Goal: Transaction & Acquisition: Book appointment/travel/reservation

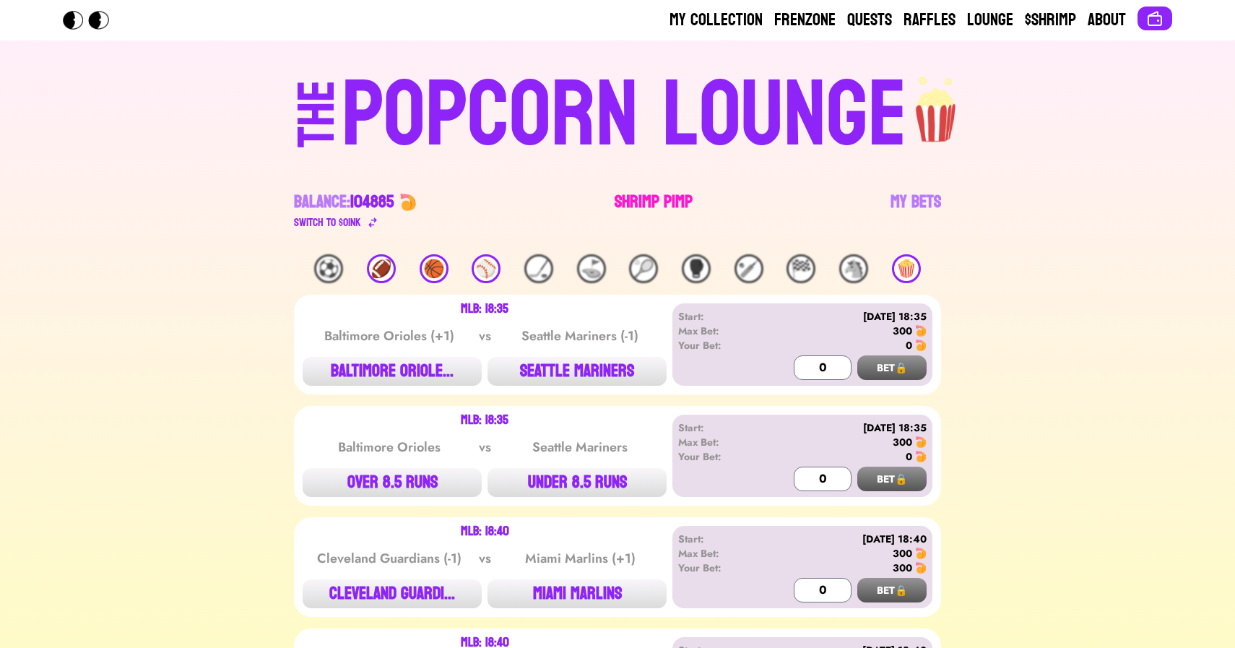
click at [653, 206] on link "Shrimp Pimp" at bounding box center [653, 211] width 78 height 40
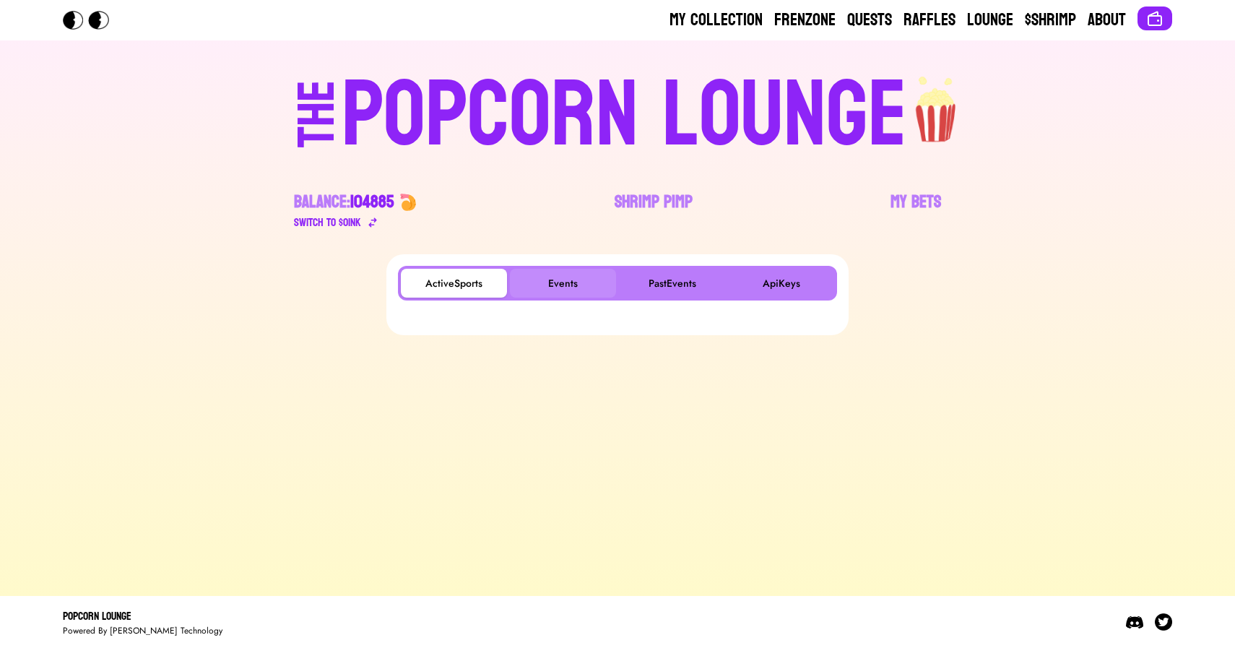
click at [560, 277] on button "Events" at bounding box center [563, 283] width 106 height 29
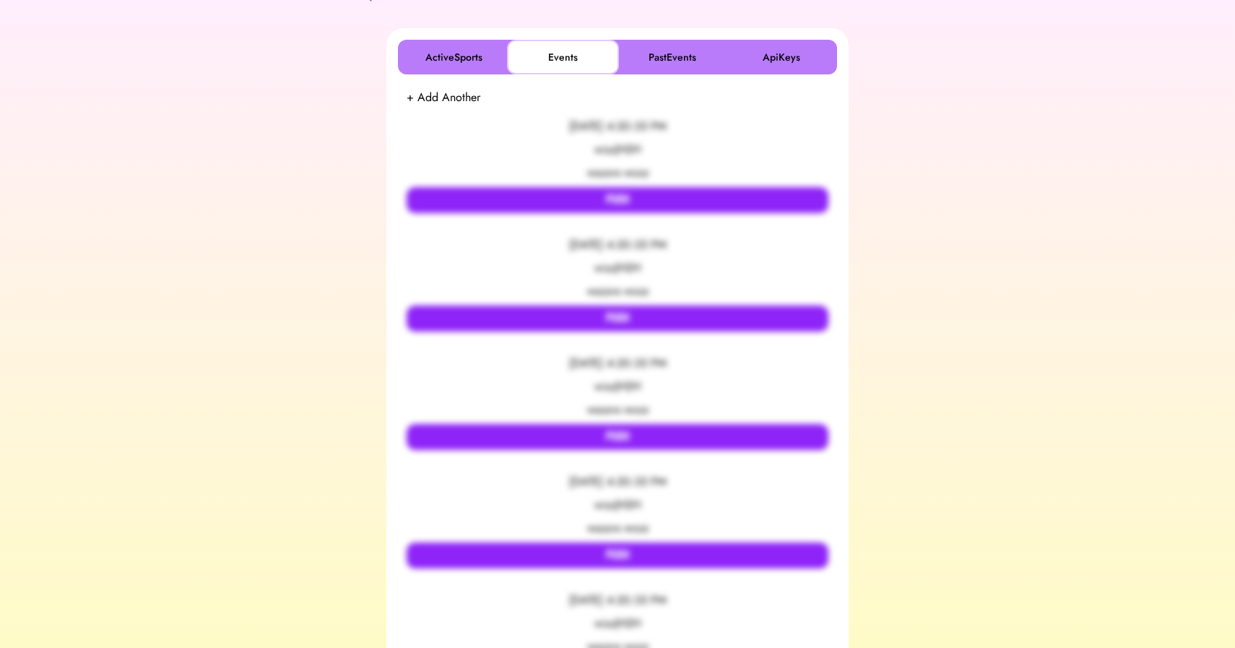
scroll to position [271, 0]
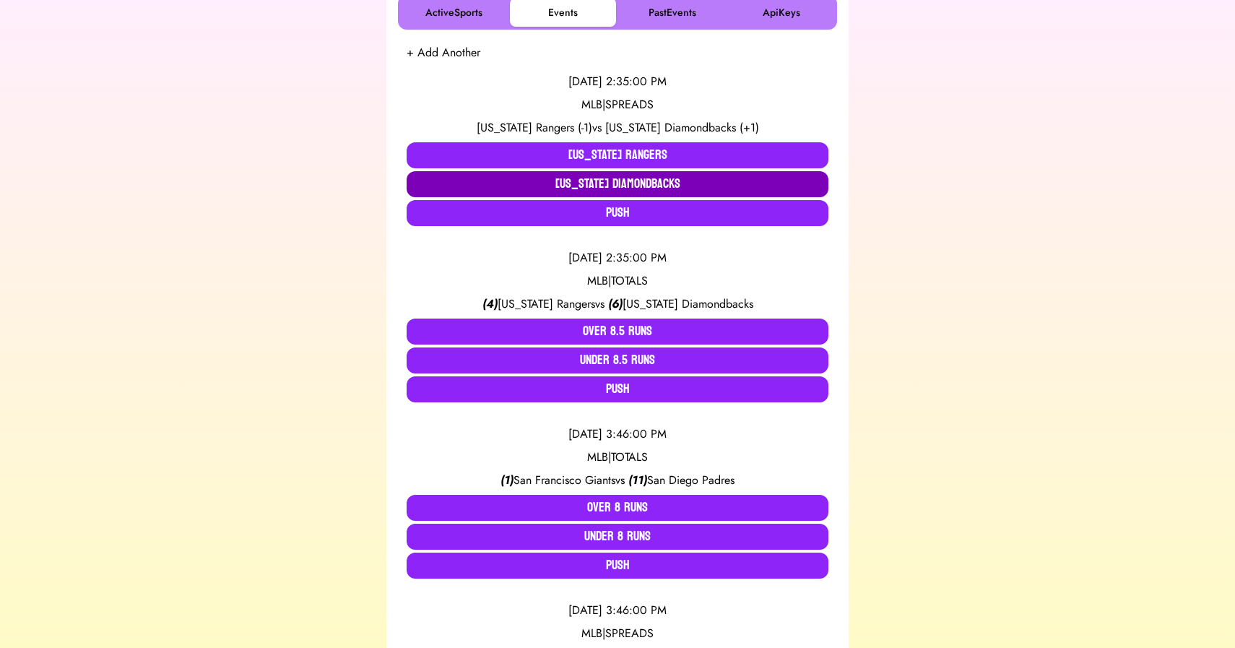
click at [595, 181] on button "[US_STATE] Diamondbacks" at bounding box center [617, 184] width 422 height 26
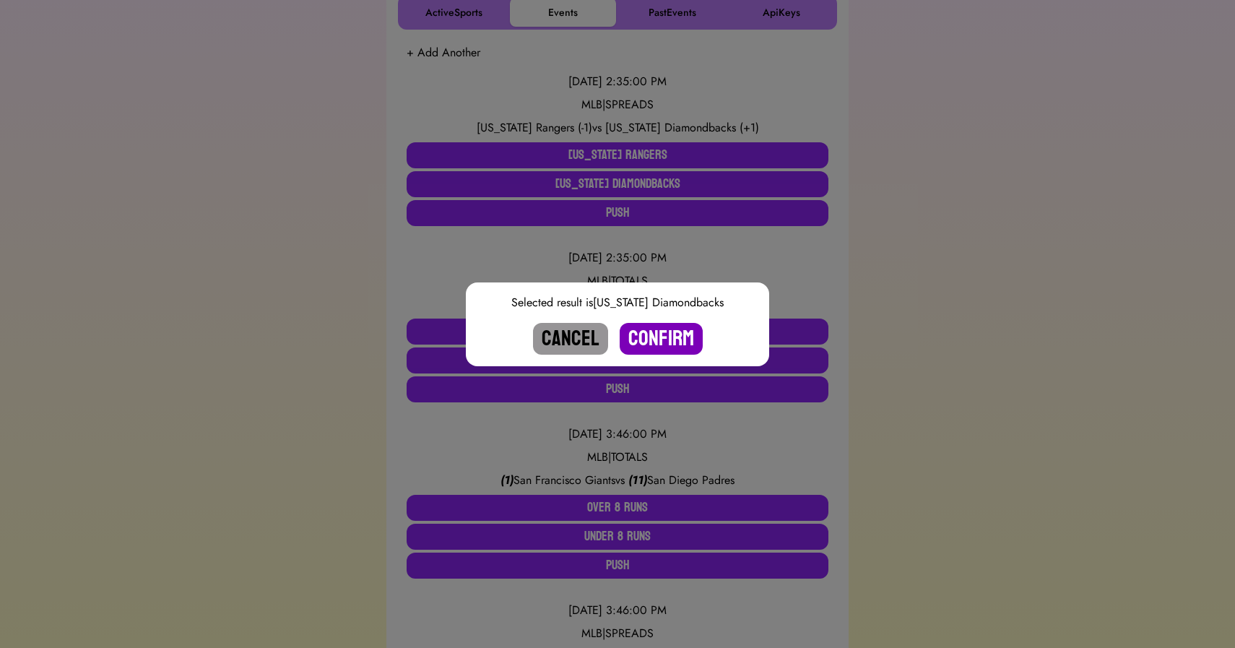
click at [655, 332] on button "Confirm" at bounding box center [660, 339] width 83 height 32
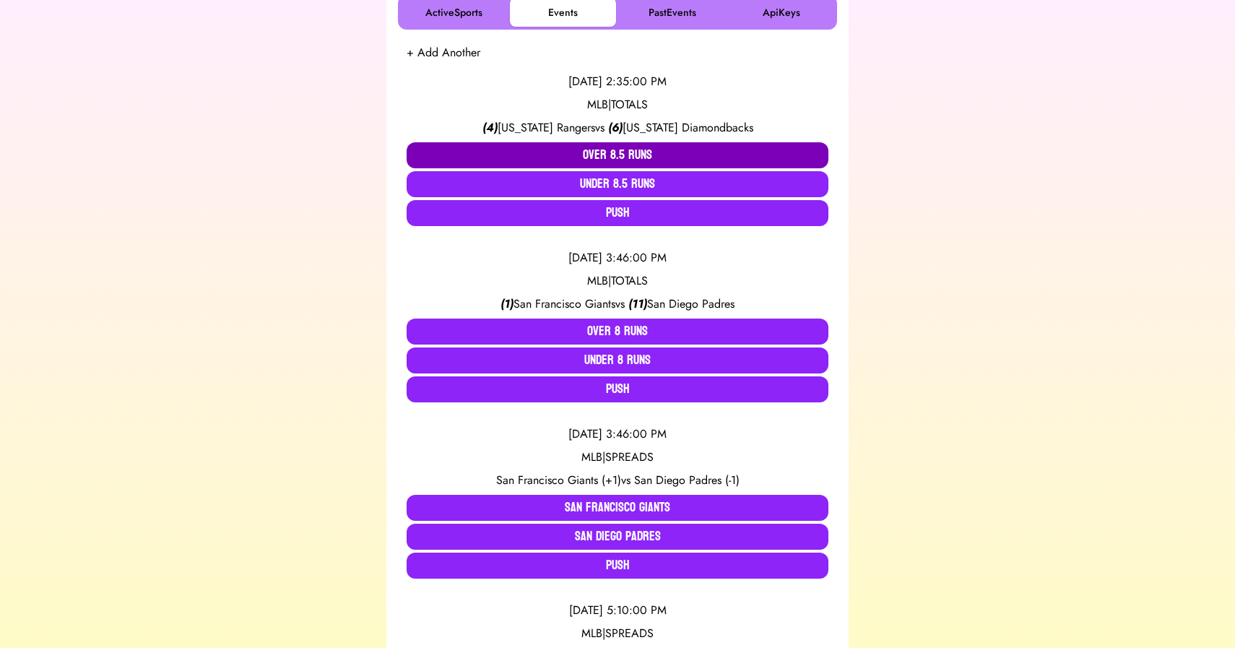
click at [598, 145] on button "Over 8.5 Runs" at bounding box center [617, 155] width 422 height 26
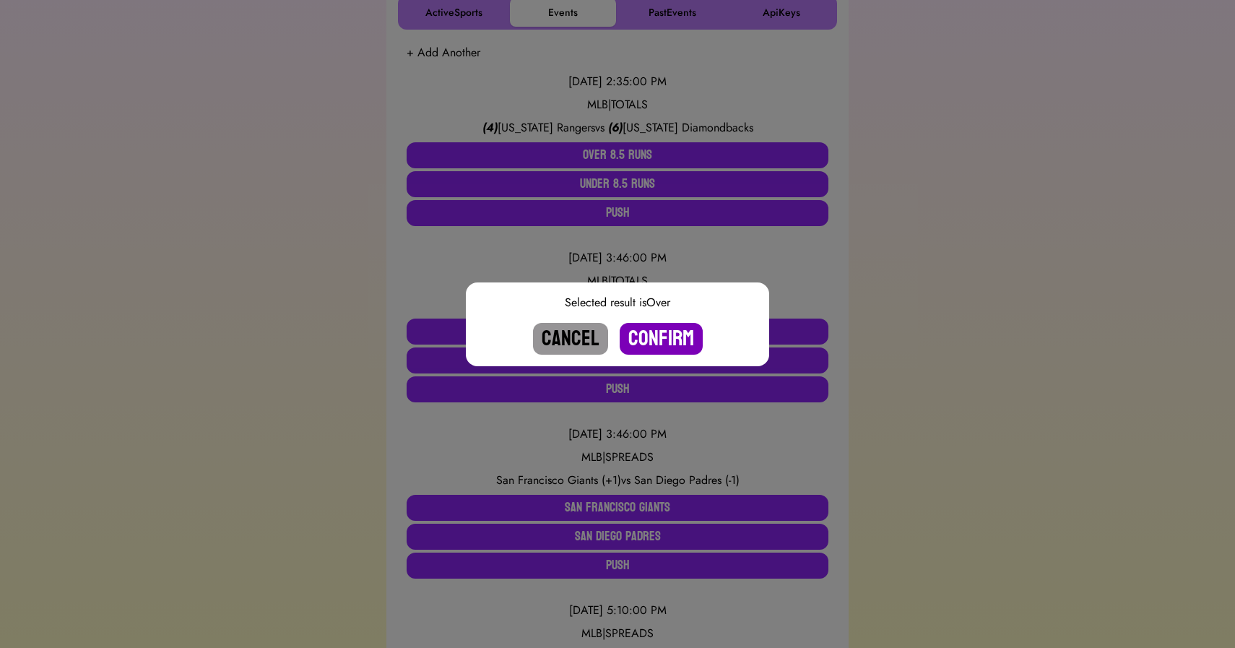
click at [662, 337] on button "Confirm" at bounding box center [660, 339] width 83 height 32
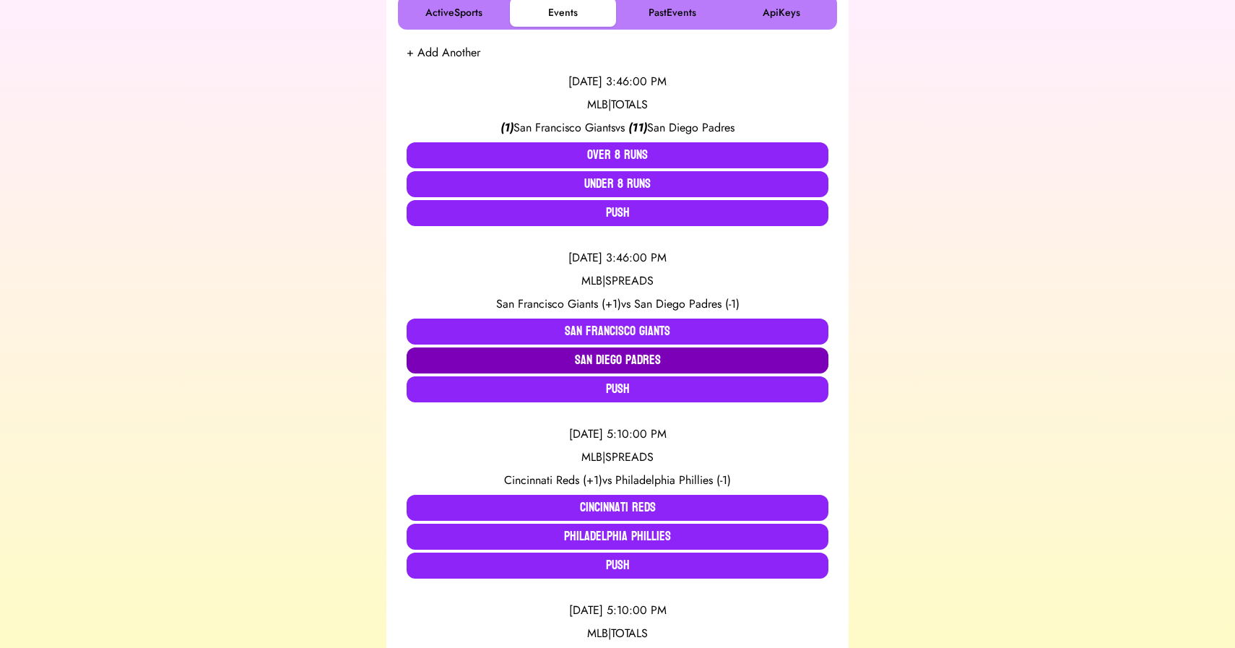
click at [583, 358] on button "San Diego Padres" at bounding box center [617, 360] width 422 height 26
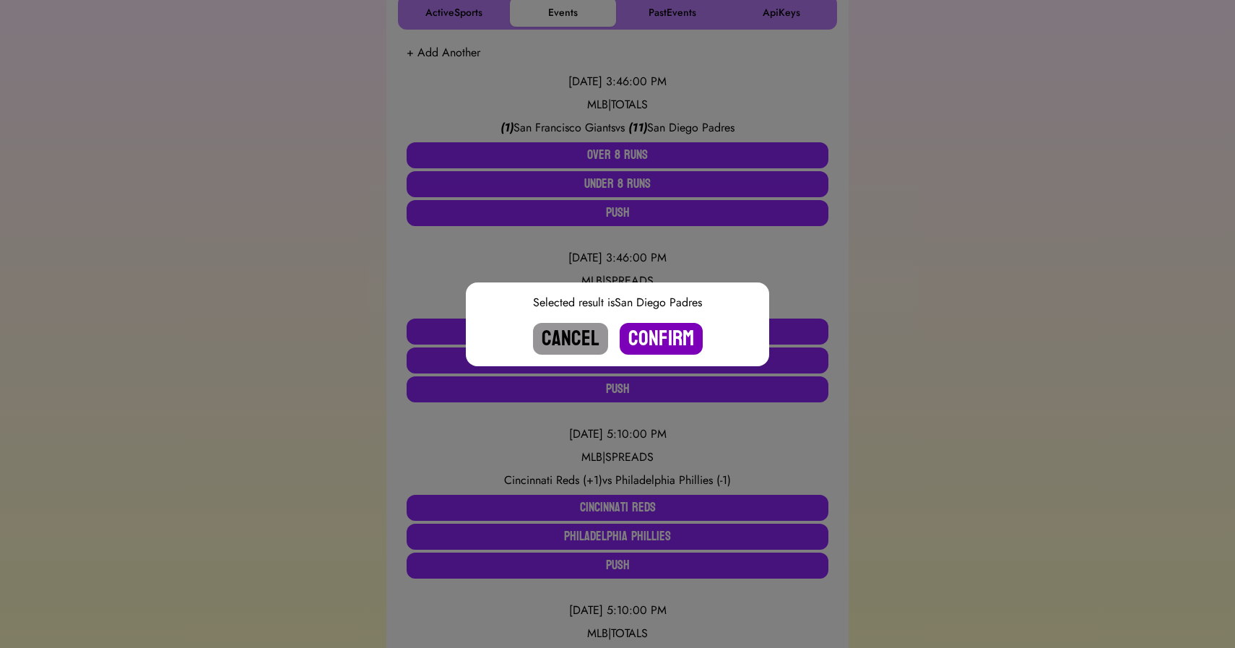
click at [656, 333] on button "Confirm" at bounding box center [660, 339] width 83 height 32
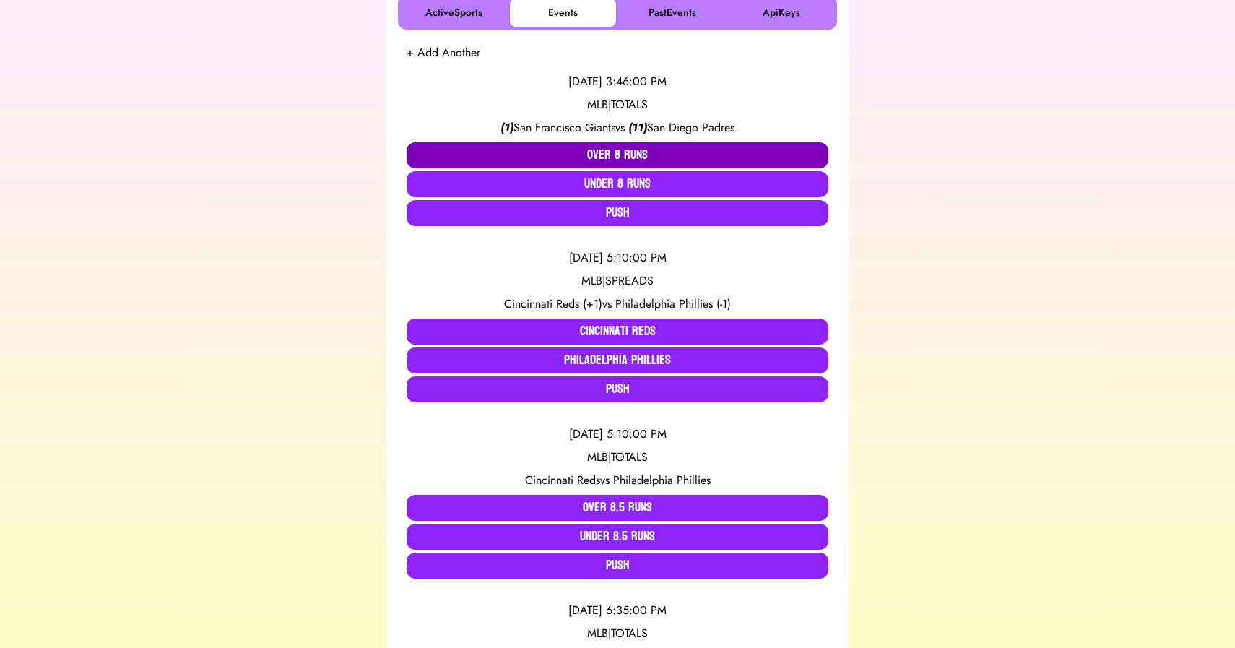
click at [596, 148] on button "Over 8 Runs" at bounding box center [617, 155] width 422 height 26
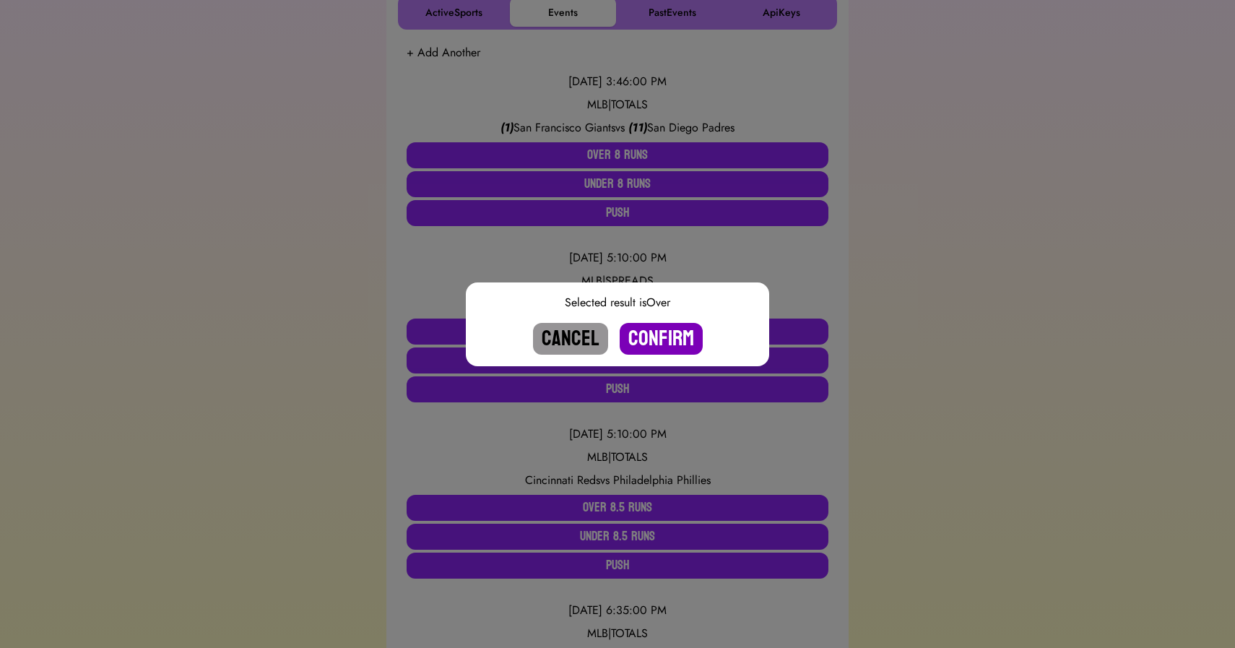
click at [667, 335] on button "Confirm" at bounding box center [660, 339] width 83 height 32
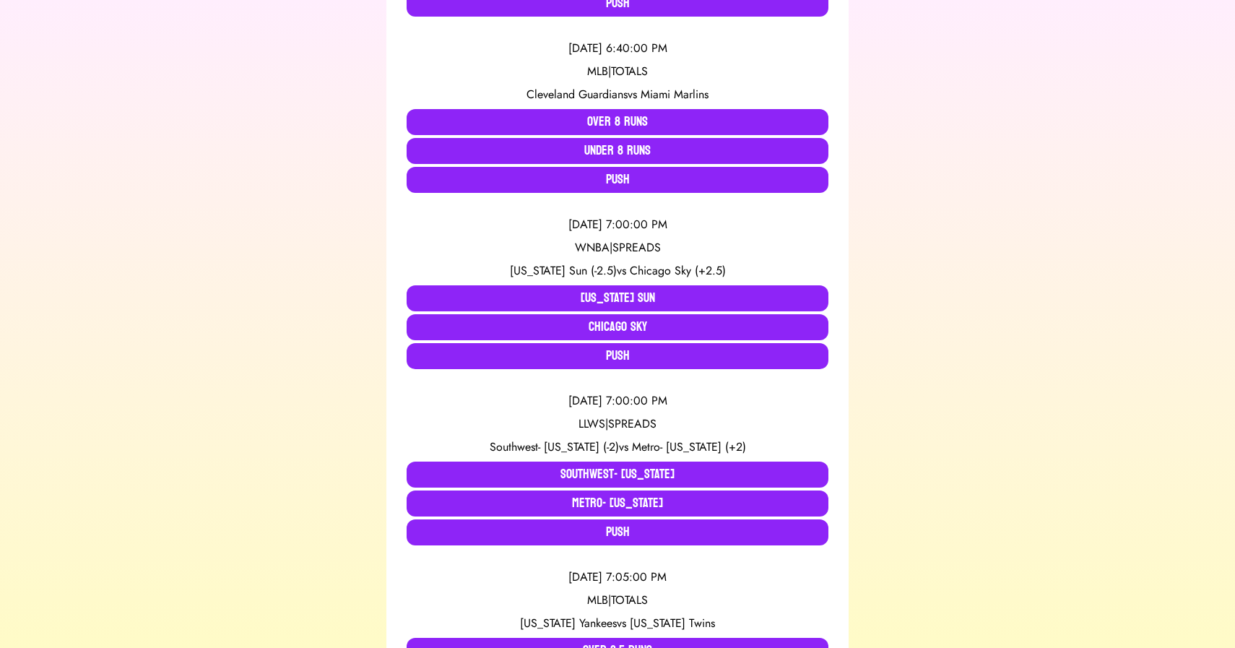
scroll to position [0, 0]
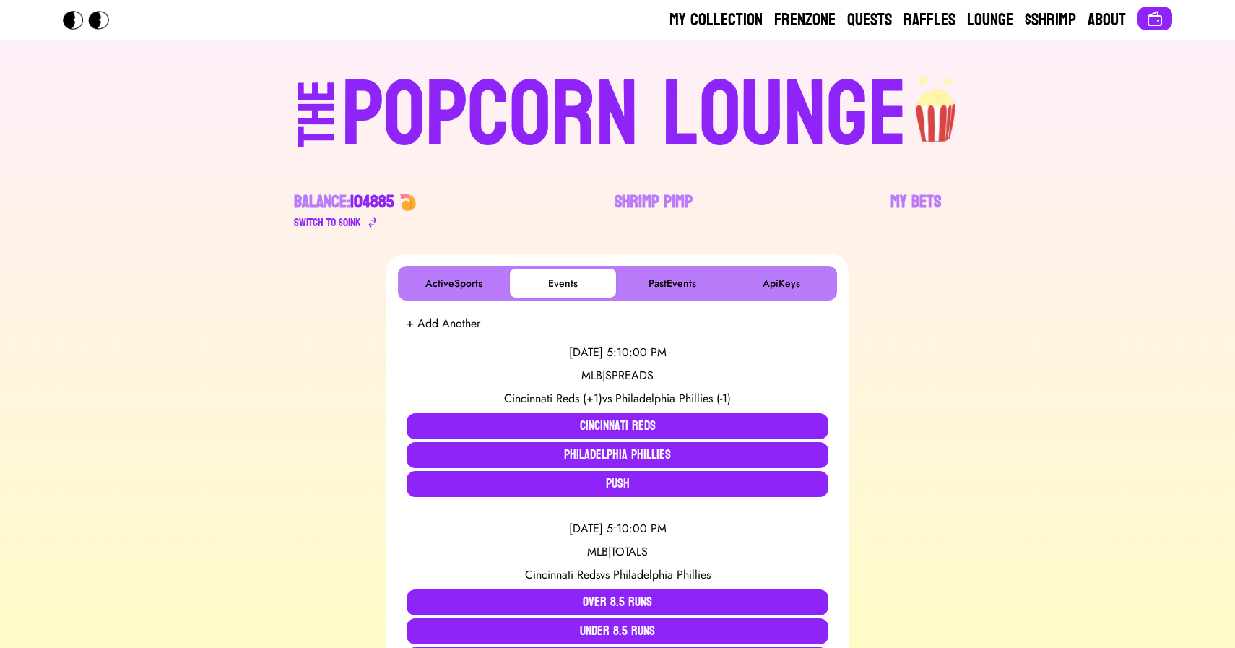
click at [547, 93] on div "POPCORN LOUNGE" at bounding box center [623, 115] width 565 height 92
